Goal: Transaction & Acquisition: Purchase product/service

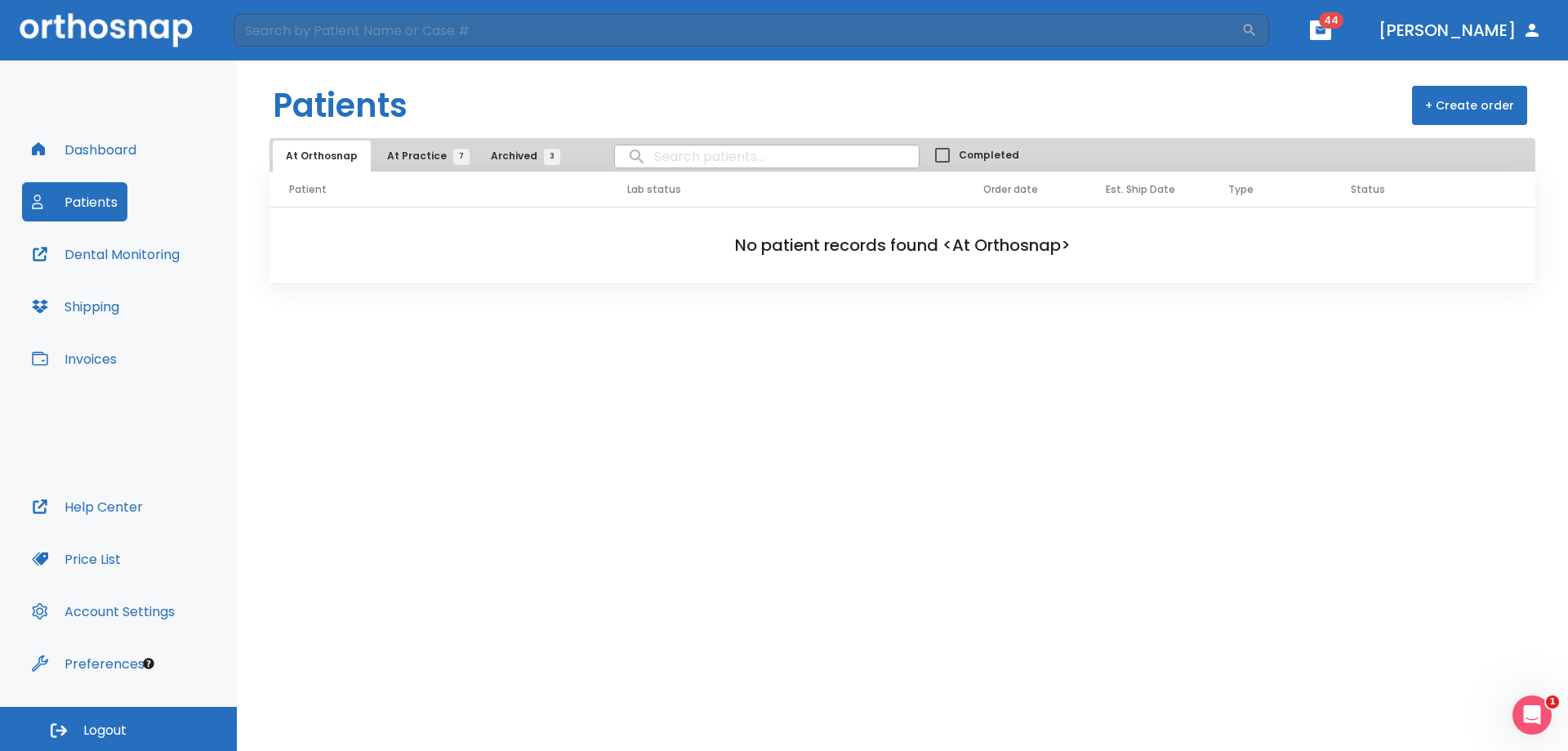
click at [416, 161] on span "At Practice 7" at bounding box center [424, 156] width 75 height 15
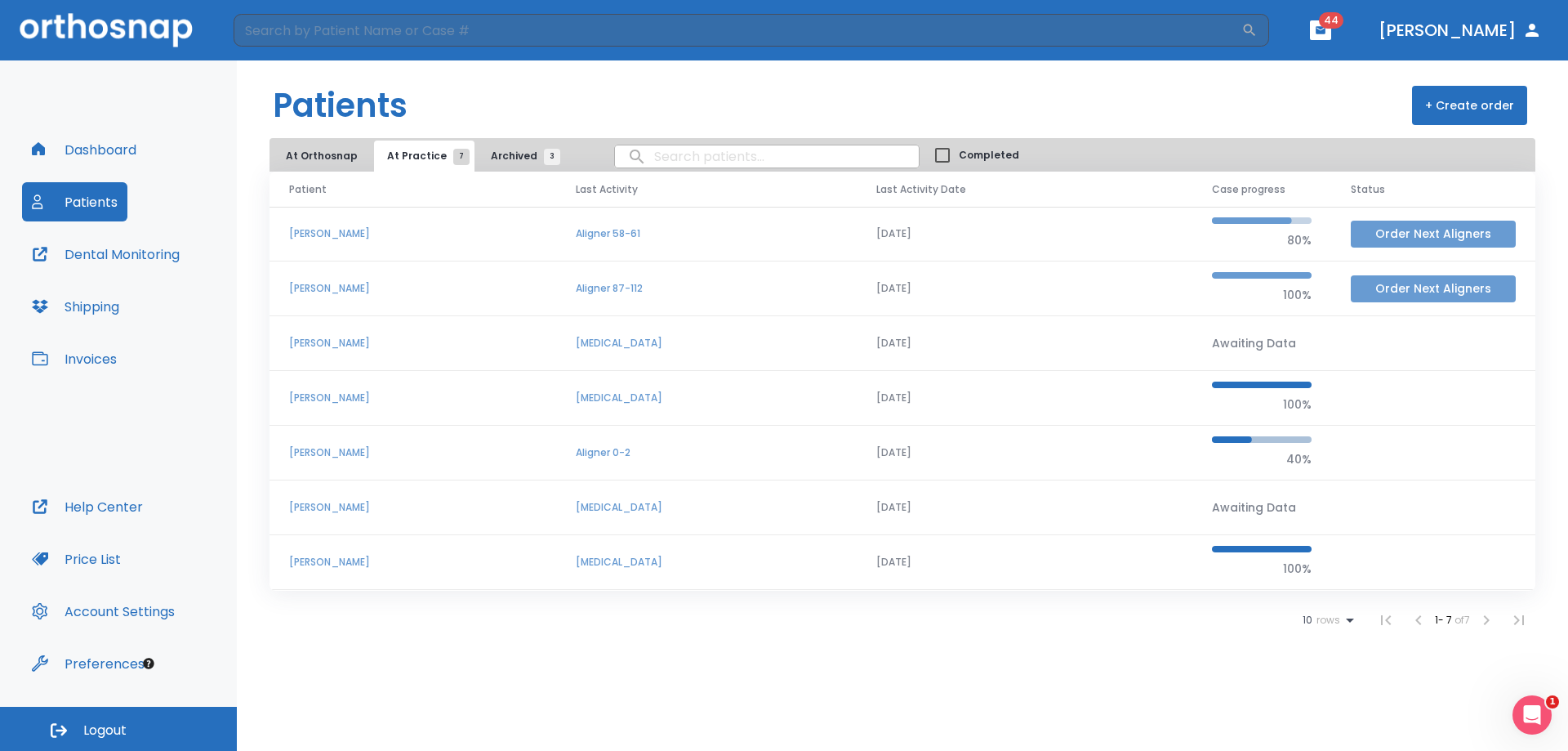
click at [1452, 288] on button "Order Next Aligners" at bounding box center [1432, 288] width 165 height 27
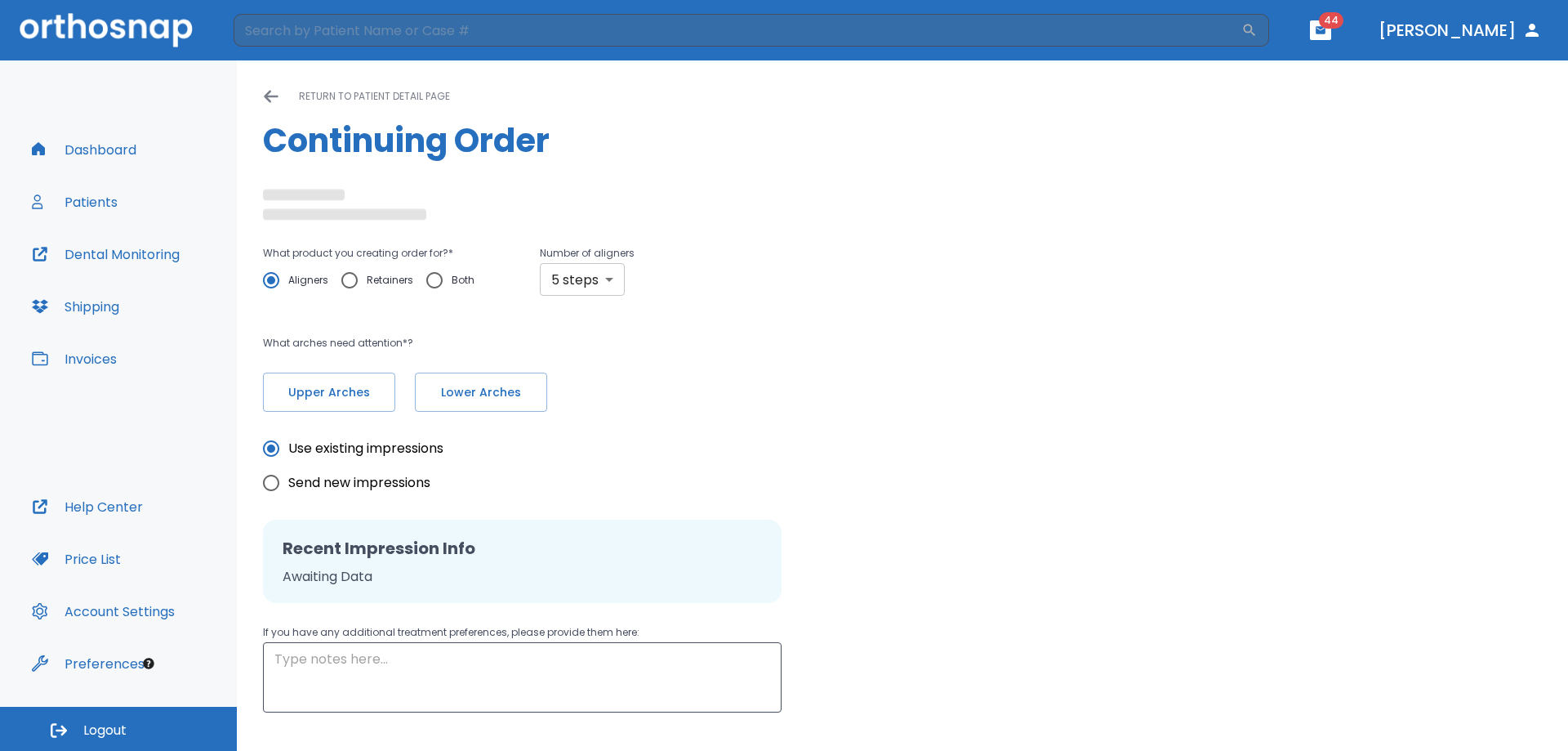
radio input "false"
radio input "true"
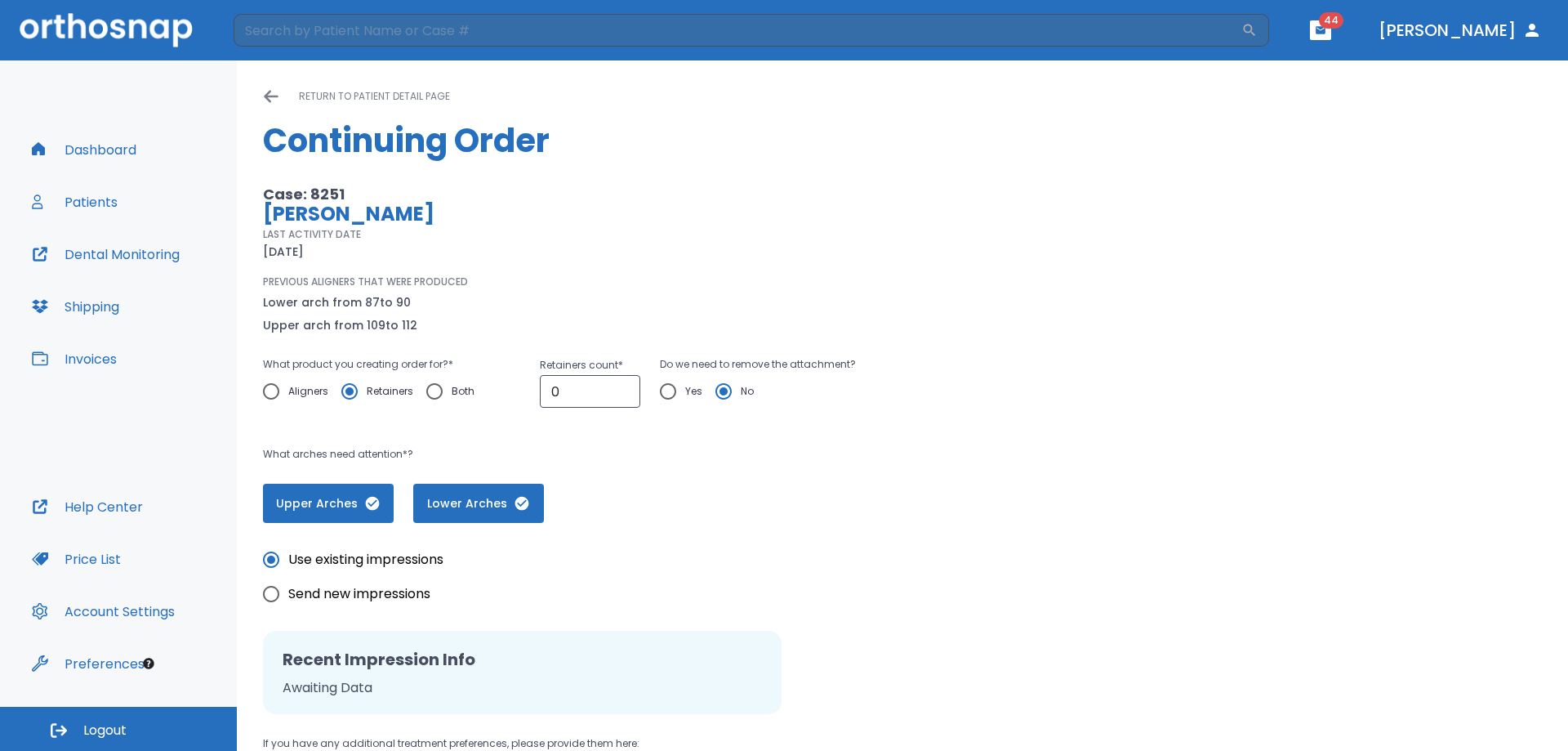
click at [571, 274] on div "PREVIOUS ALIGNERS THAT WERE PRODUCED Lower arch from 87 to 90 Upper arch from 1…" at bounding box center [636, 304] width 746 height 61
drag, startPoint x: 567, startPoint y: 385, endPoint x: 501, endPoint y: 377, distance: 66.5
click at [501, 377] on div "What product you creating order for? * Aligners Retainers Both Retainers count …" at bounding box center [636, 389] width 746 height 70
type input "6"
click at [725, 459] on p "What arches need attention*?" at bounding box center [636, 454] width 746 height 19
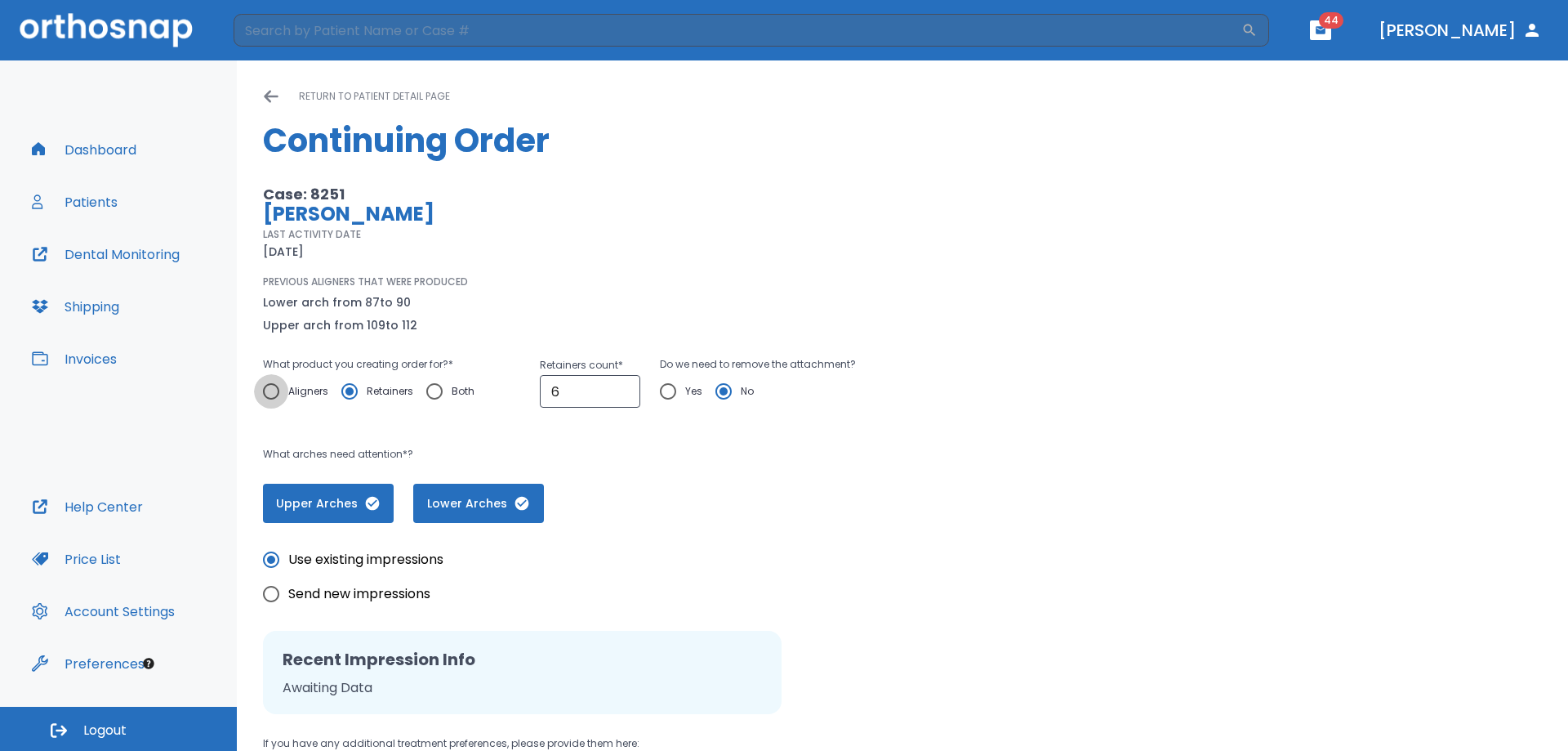
click at [287, 390] on input "Aligners" at bounding box center [270, 390] width 34 height 34
radio input "true"
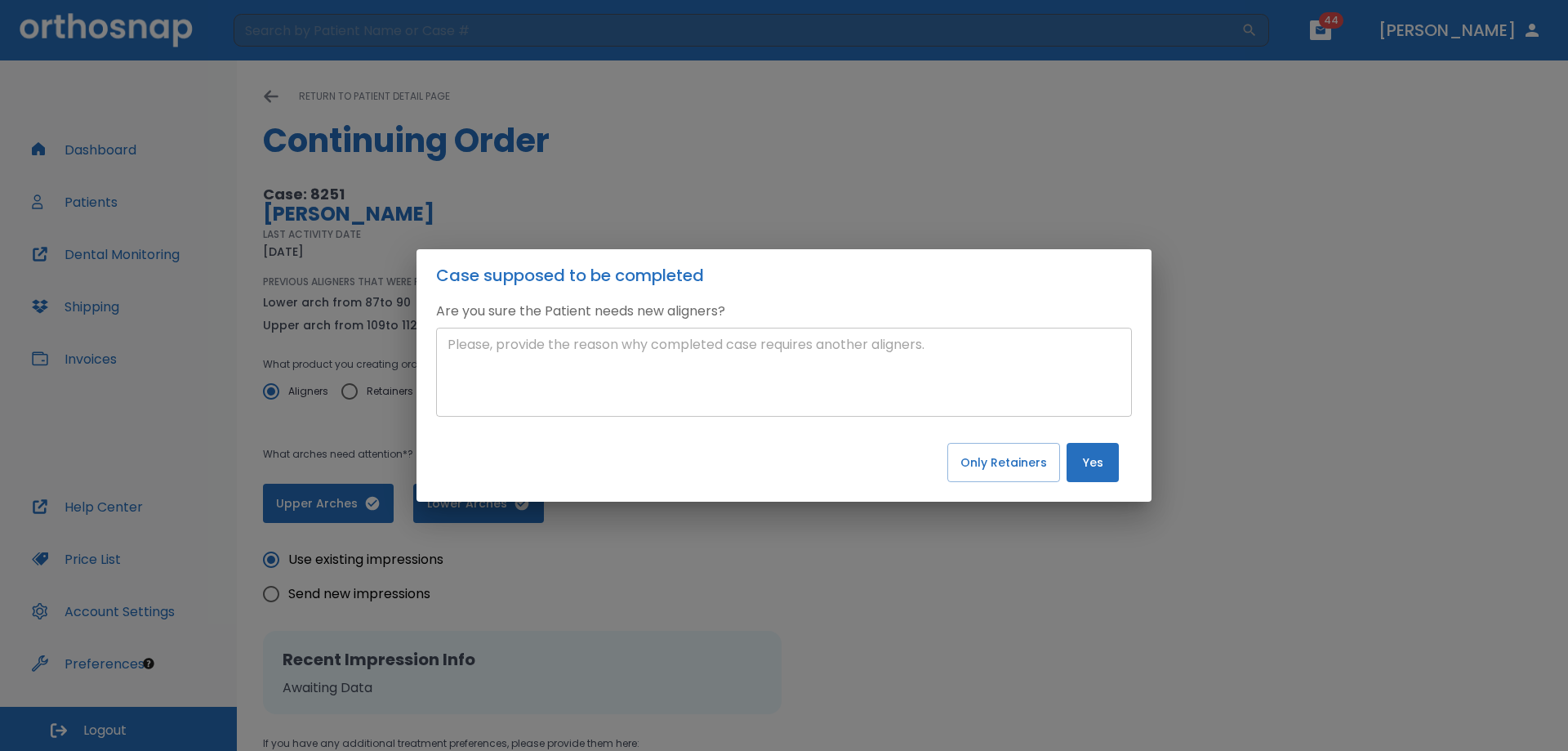
click at [668, 375] on textarea at bounding box center [783, 372] width 672 height 75
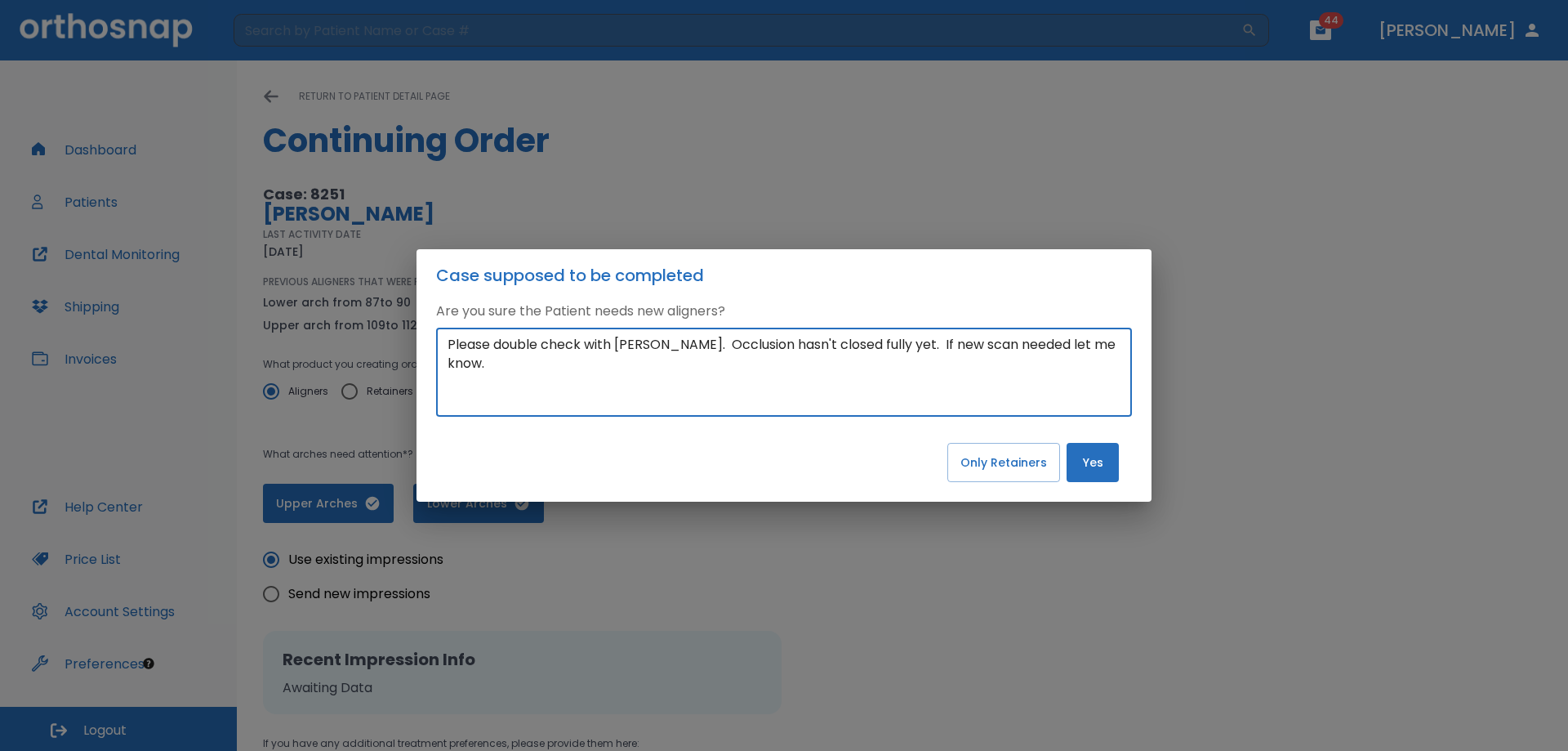
type textarea "Please double check with [PERSON_NAME]. Occlusion hasn't closed fully yet. If n…"
click at [1084, 465] on button "Yes" at bounding box center [1092, 462] width 53 height 39
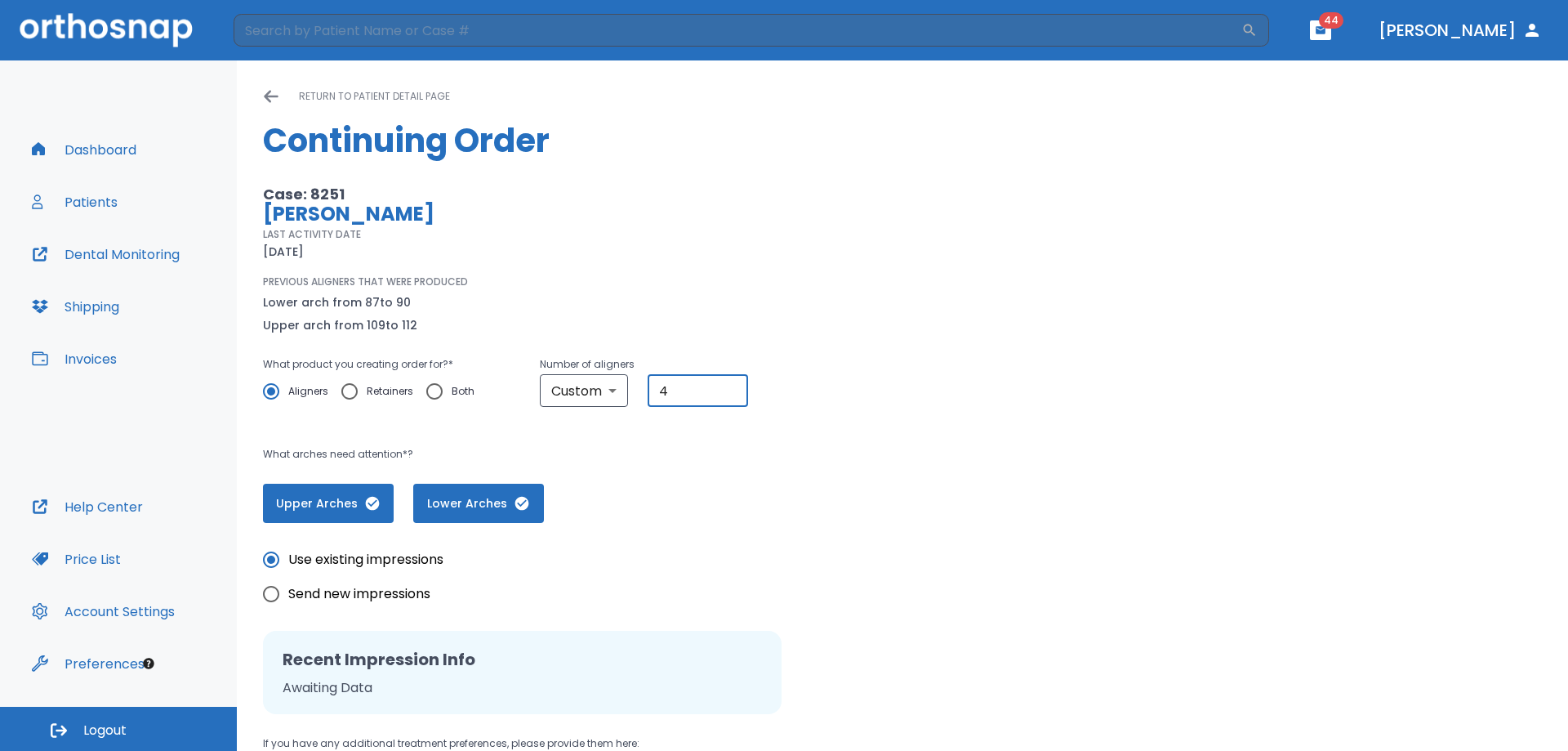
drag, startPoint x: 669, startPoint y: 392, endPoint x: 644, endPoint y: 393, distance: 25.0
click at [644, 393] on div "Custom custom ​ 4 ​" at bounding box center [644, 389] width 208 height 32
type input "6"
drag, startPoint x: 1087, startPoint y: 329, endPoint x: 945, endPoint y: 221, distance: 178.4
click at [1085, 320] on div "Case: 8251 [PERSON_NAME] LAST ACTIVITY DATE [DATE] PREVIOUS ALIGNERS THAT WERE …" at bounding box center [902, 353] width 1278 height 338
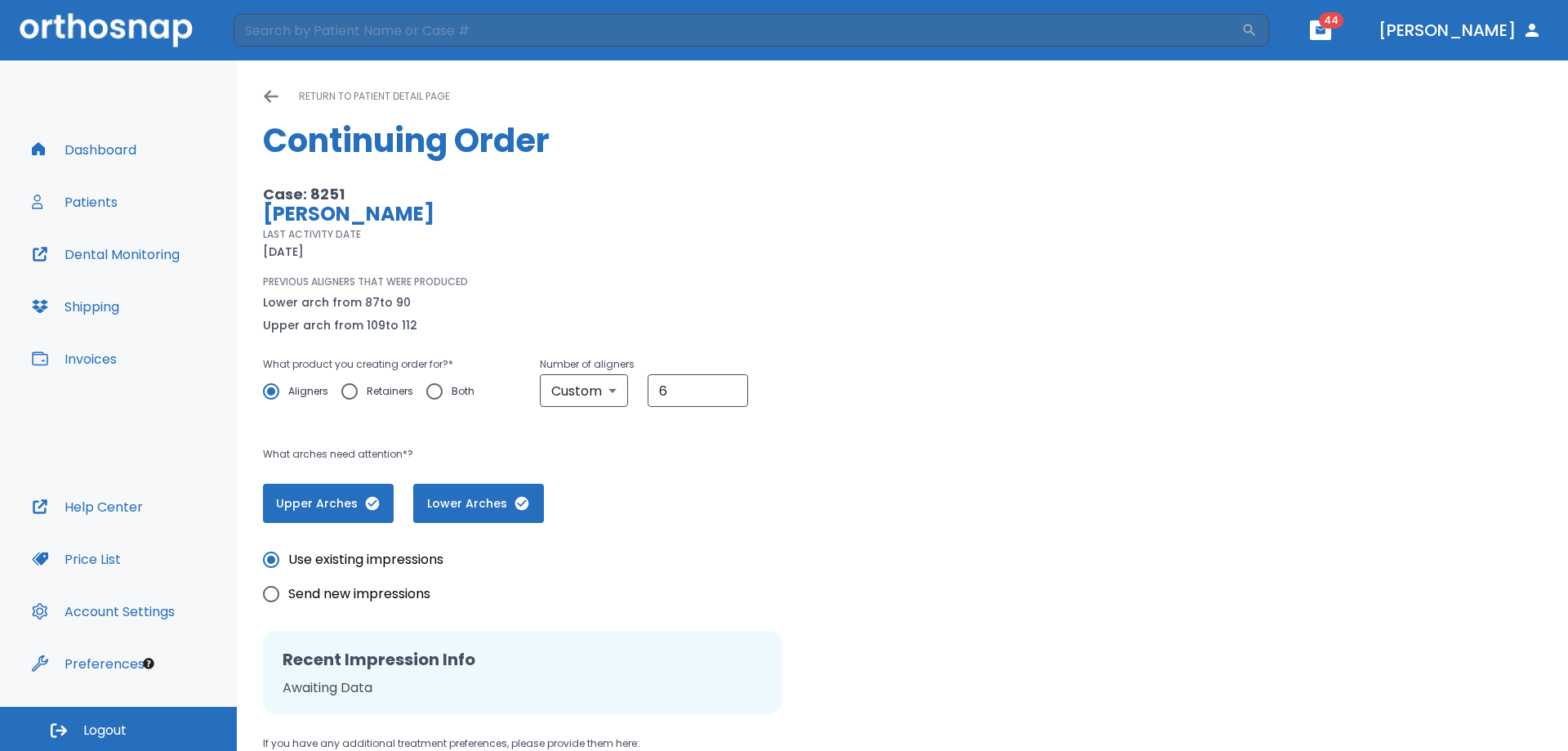
click at [945, 221] on p "[PERSON_NAME]" at bounding box center [636, 213] width 746 height 19
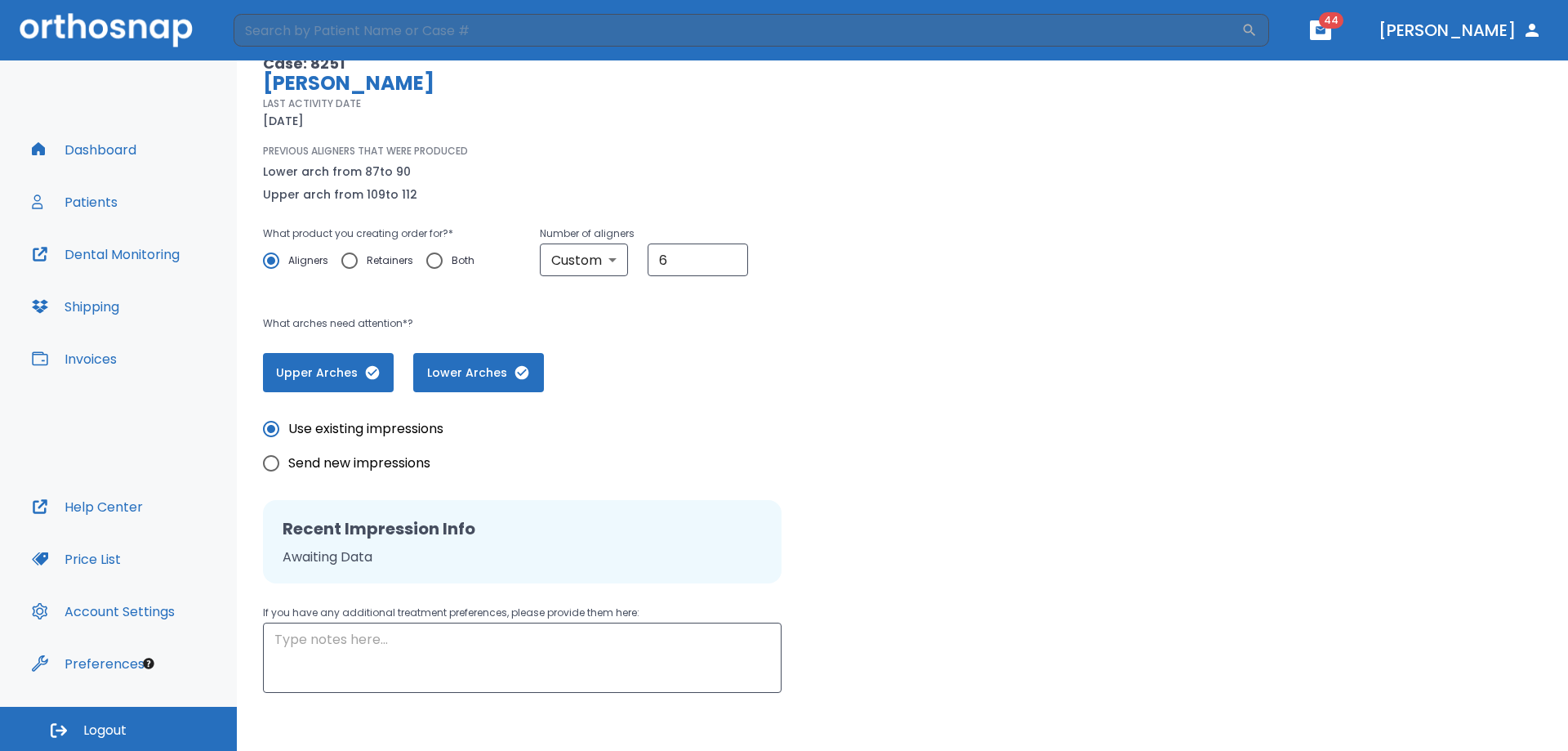
scroll to position [203, 0]
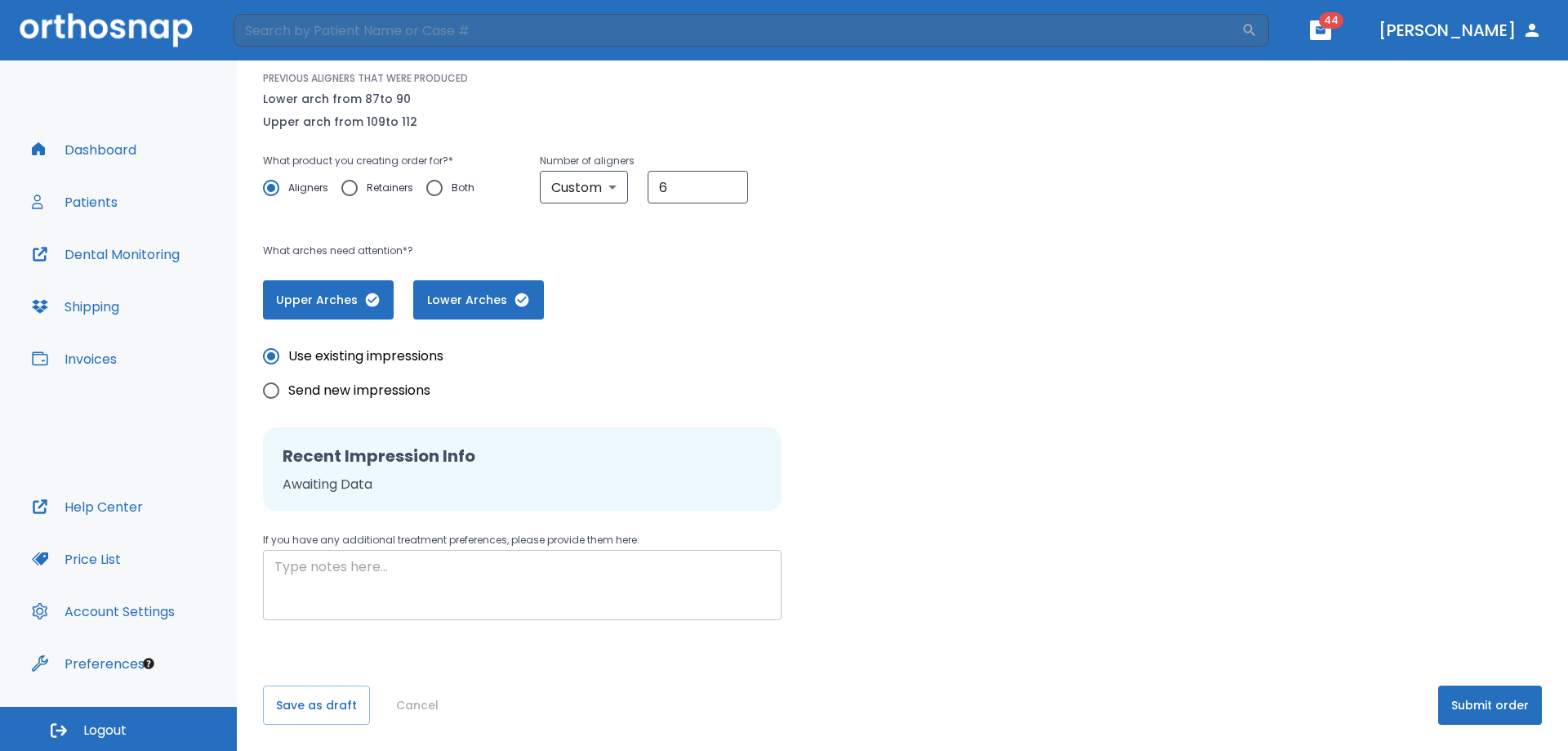
click at [414, 592] on textarea at bounding box center [521, 585] width 495 height 56
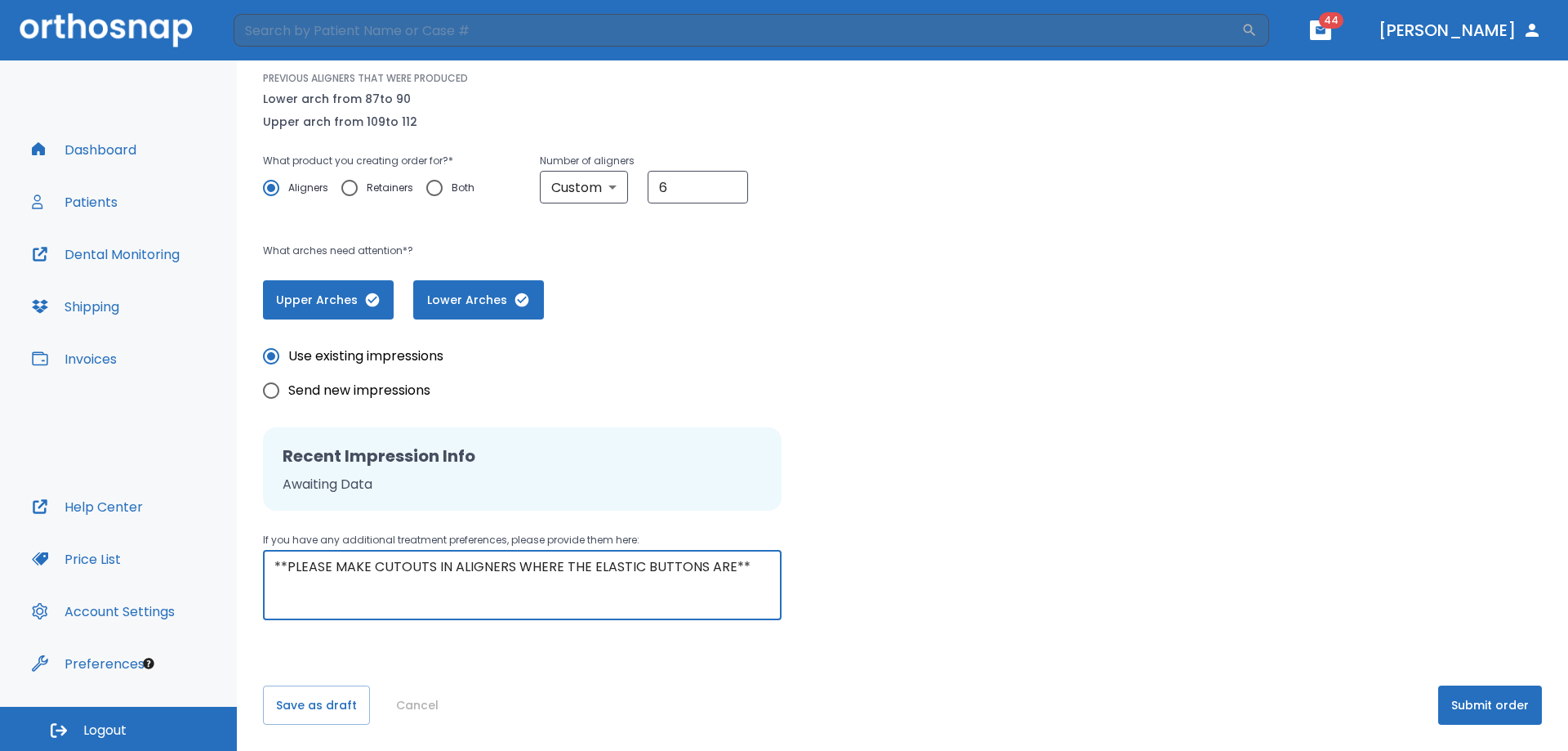
type textarea "**PLEASE MAKE CUTOUTS IN ALIGNERS WHERE THE ELASTIC BUTTONS ARE**"
click at [1437, 621] on div "Please, wait until data(files) saving will have finished return to patient deta…" at bounding box center [902, 304] width 1331 height 893
click at [1486, 703] on button "Submit order" at bounding box center [1490, 705] width 103 height 39
